Goal: Obtain resource: Download file/media

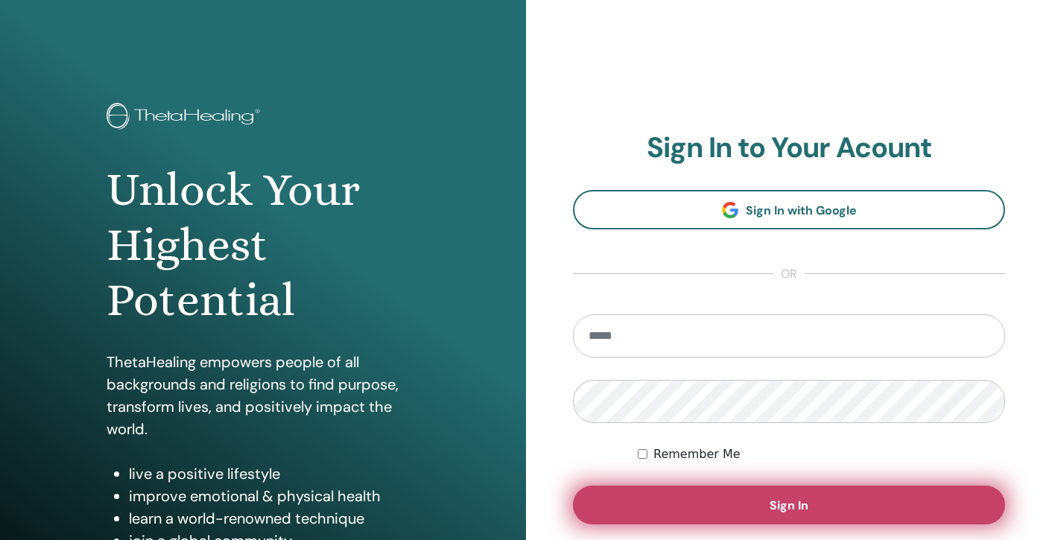
type input "**********"
click at [798, 516] on button "Sign In" at bounding box center [789, 505] width 432 height 39
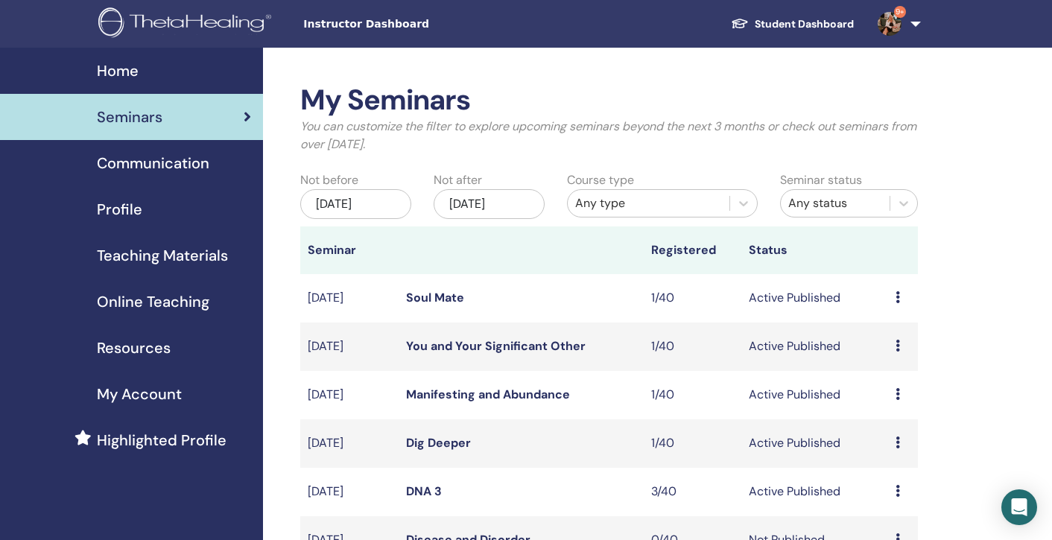
click at [169, 259] on span "Teaching Materials" at bounding box center [162, 255] width 131 height 22
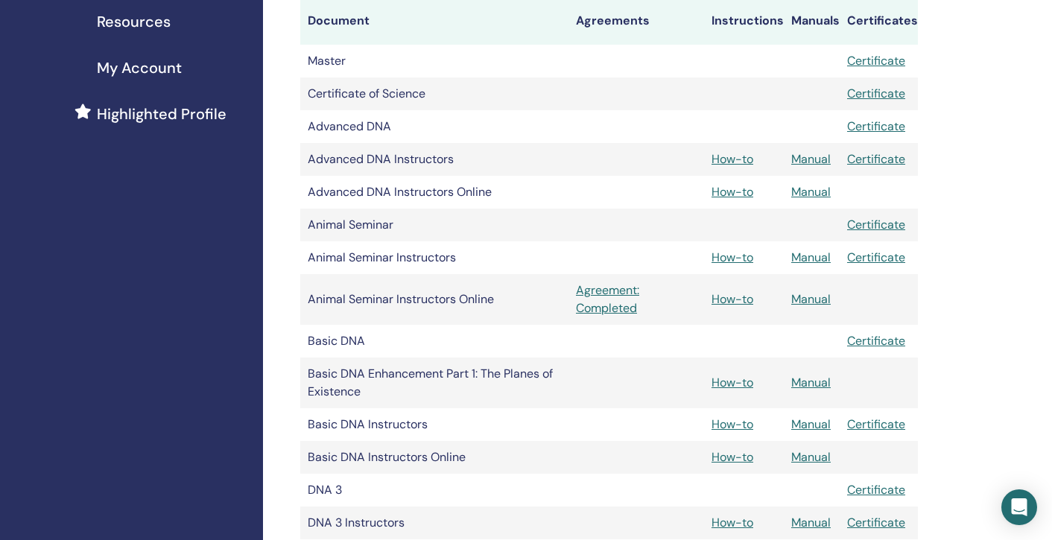
scroll to position [321, 0]
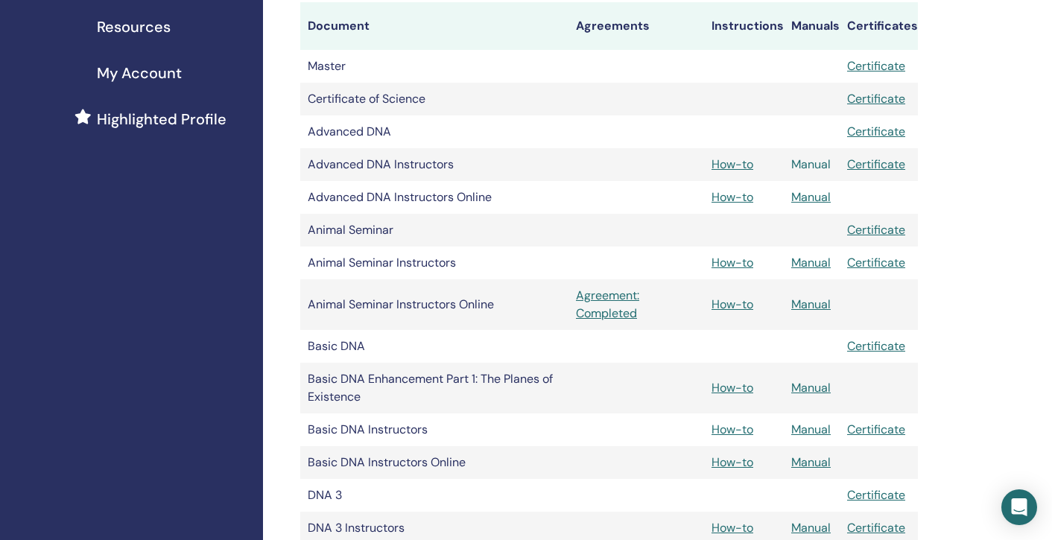
click at [800, 164] on link "Manual" at bounding box center [812, 165] width 40 height 16
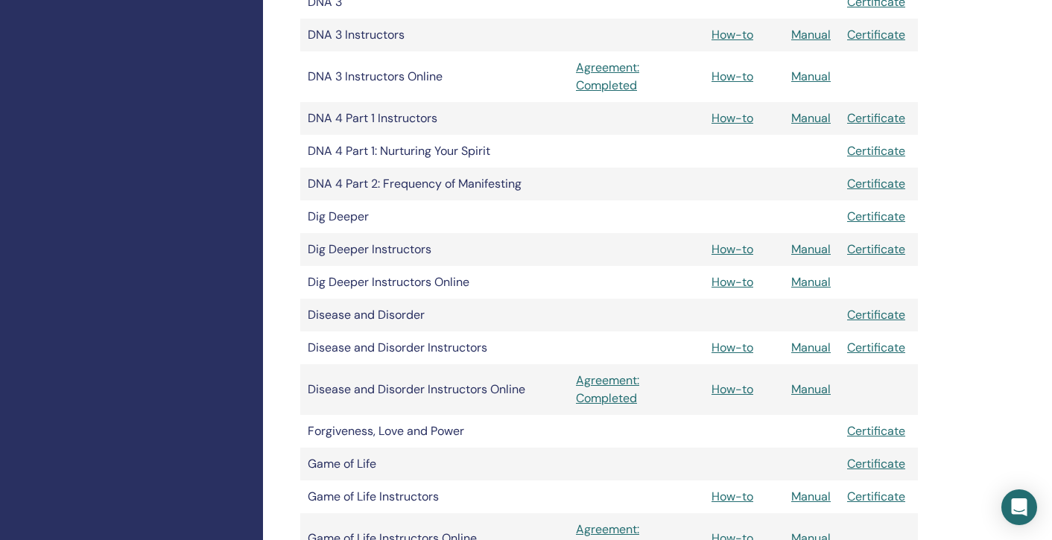
scroll to position [894, 0]
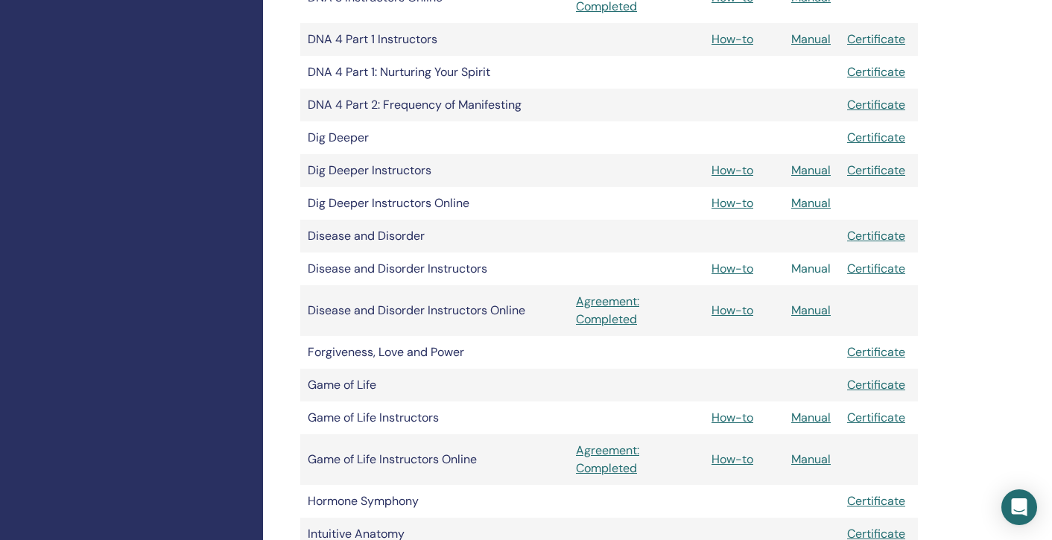
click at [809, 272] on link "Manual" at bounding box center [812, 269] width 40 height 16
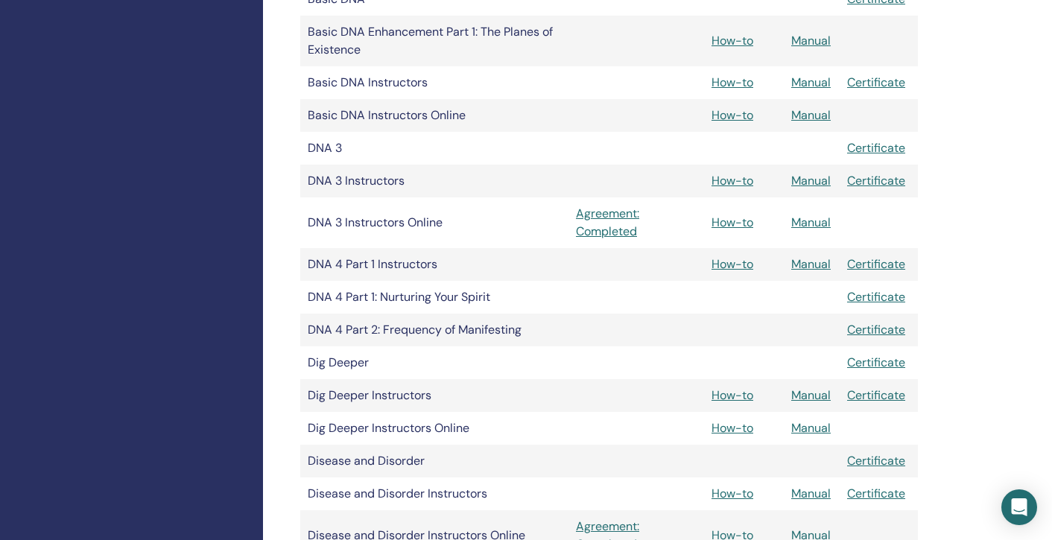
scroll to position [661, 0]
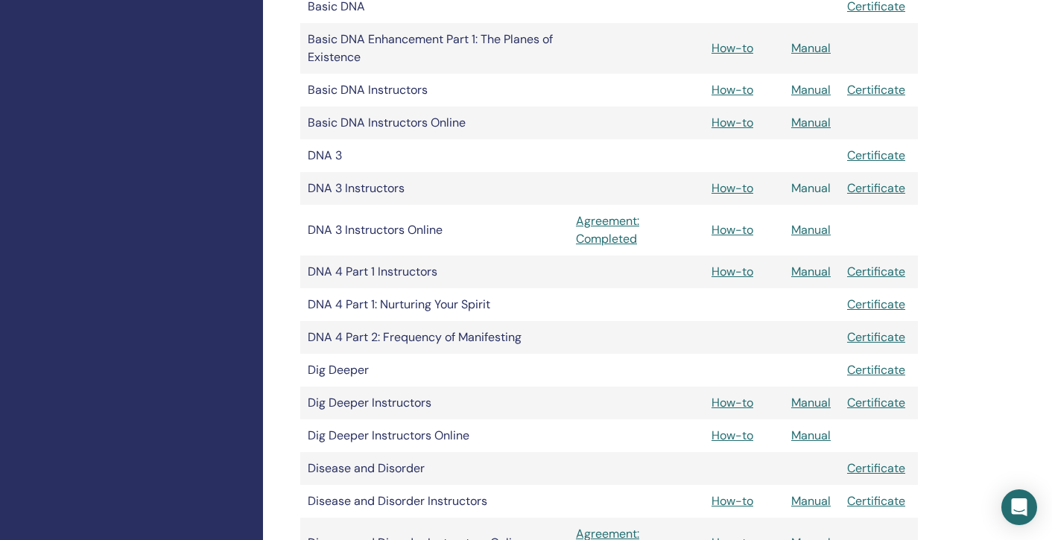
click at [815, 190] on link "Manual" at bounding box center [812, 188] width 40 height 16
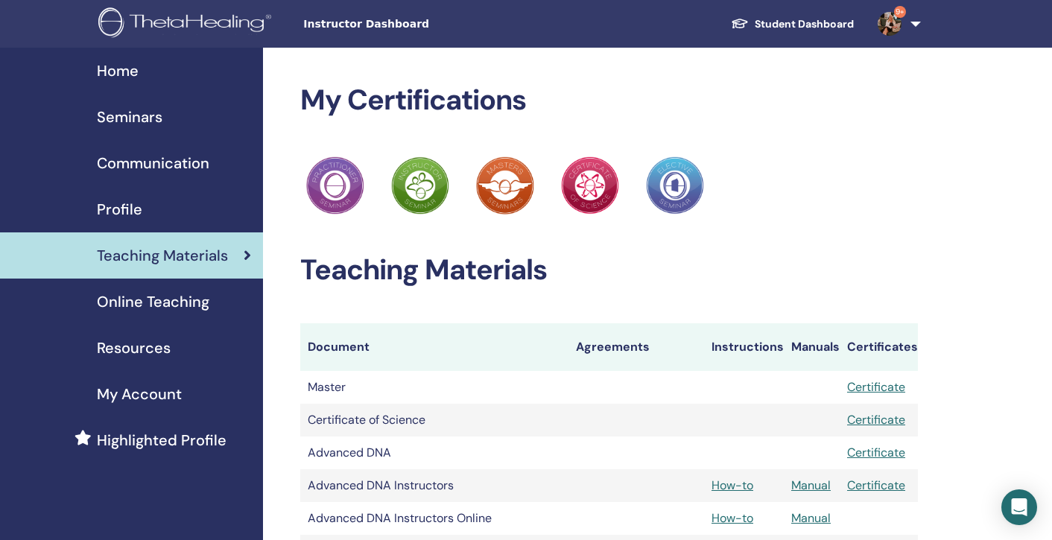
scroll to position [661, 0]
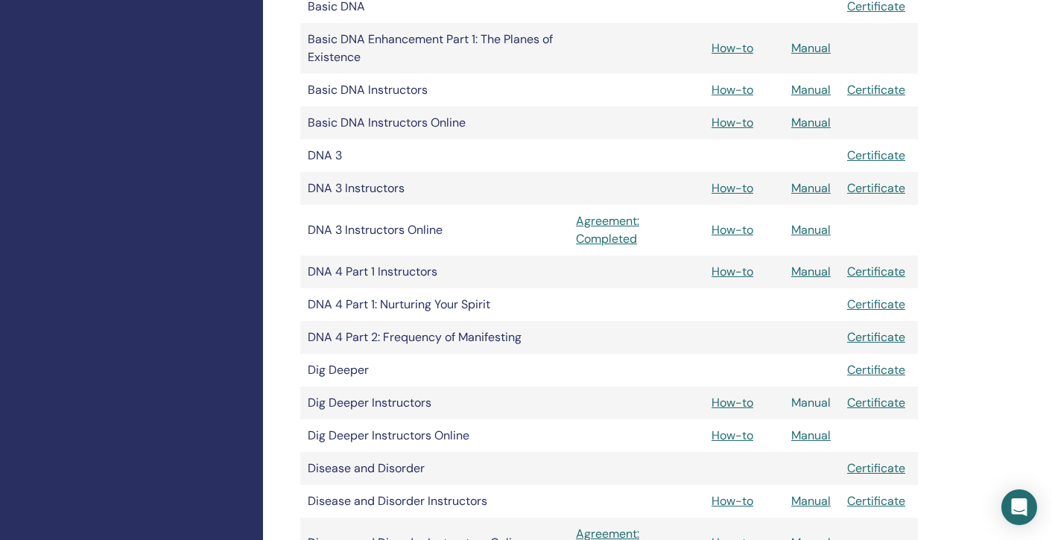
click at [814, 403] on link "Manual" at bounding box center [812, 403] width 40 height 16
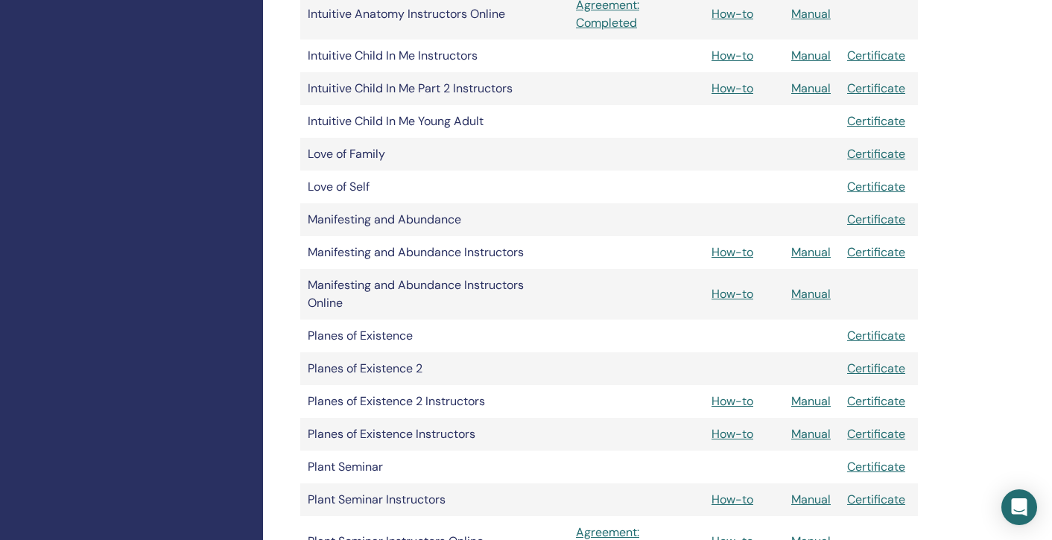
scroll to position [1524, 0]
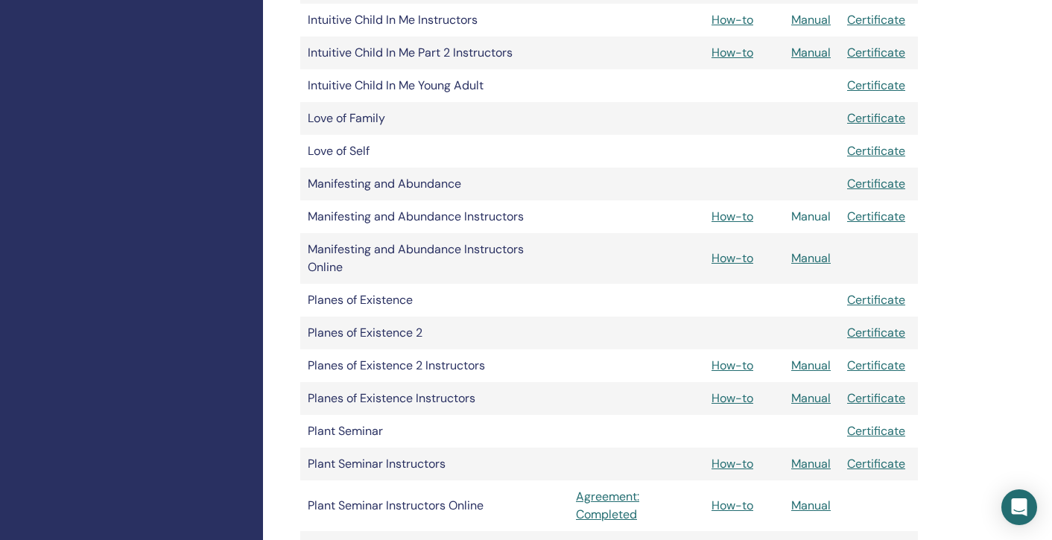
click at [810, 221] on link "Manual" at bounding box center [812, 217] width 40 height 16
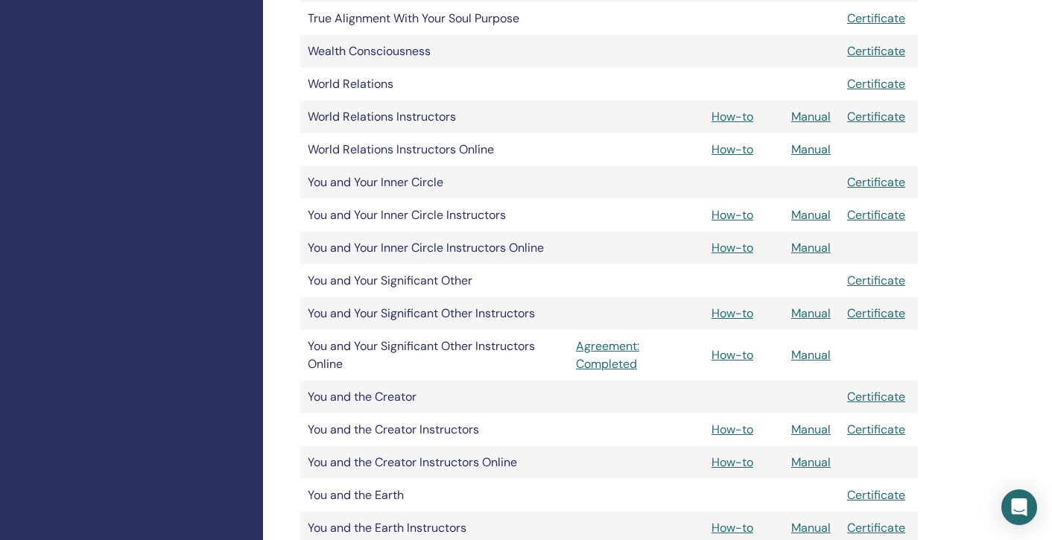
scroll to position [2430, 0]
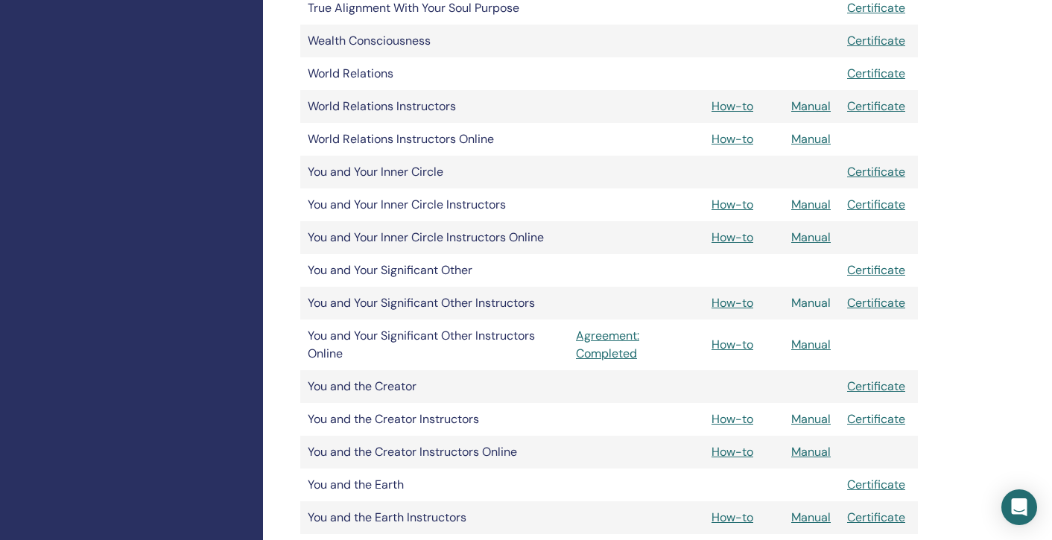
click at [806, 306] on link "Manual" at bounding box center [812, 303] width 40 height 16
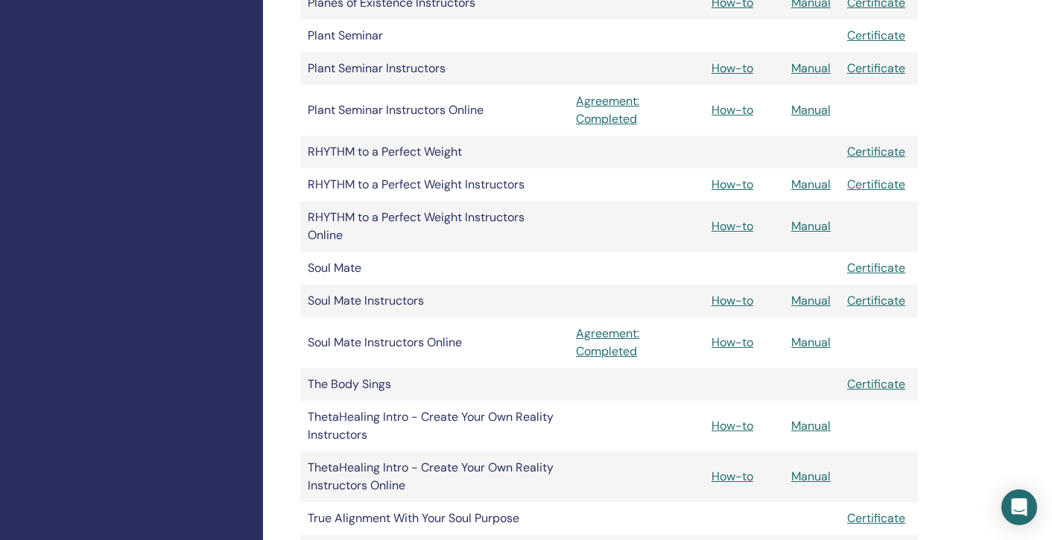
scroll to position [1902, 0]
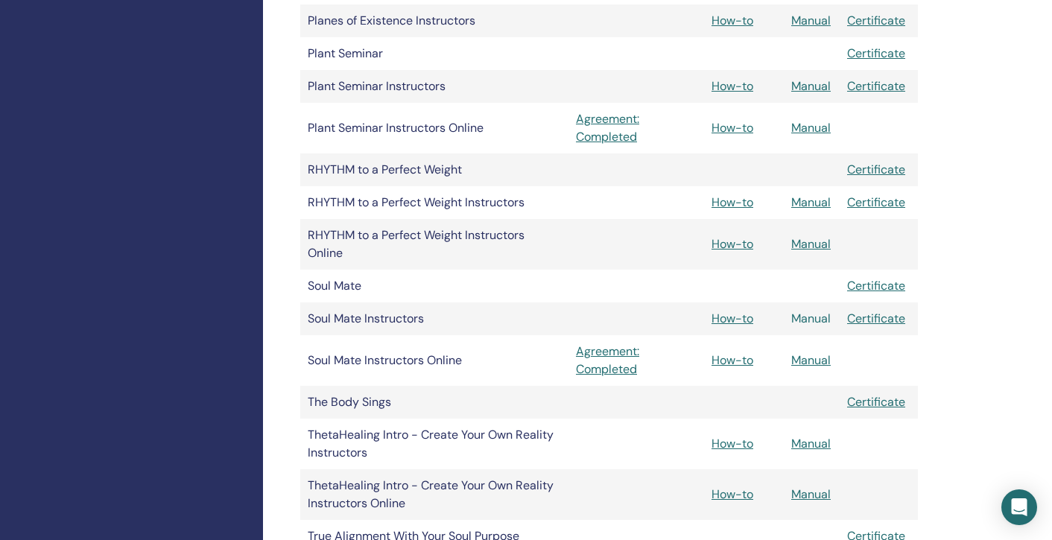
click at [809, 318] on link "Manual" at bounding box center [812, 319] width 40 height 16
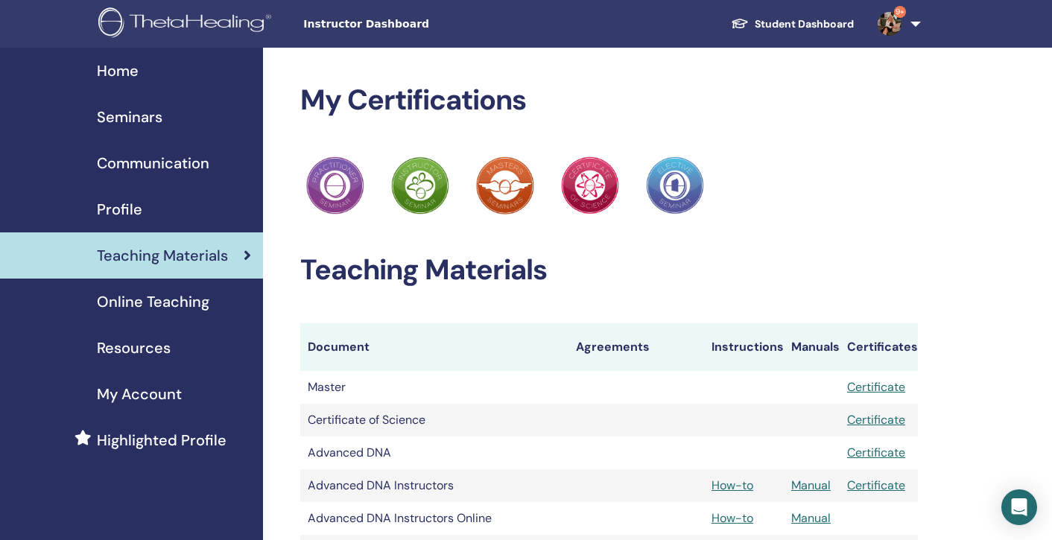
scroll to position [1902, 0]
